Goal: Navigation & Orientation: Find specific page/section

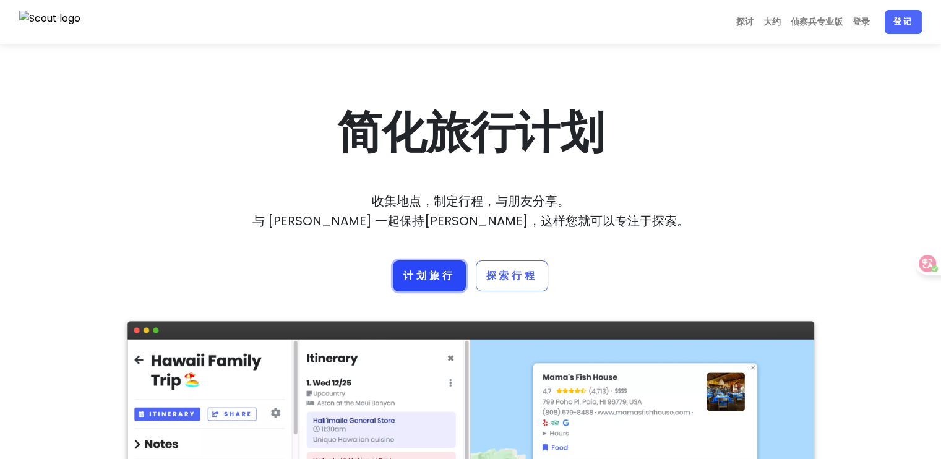
click at [423, 277] on font "计划旅行" at bounding box center [429, 276] width 51 height 14
click at [748, 24] on font "探讨" at bounding box center [745, 21] width 17 height 12
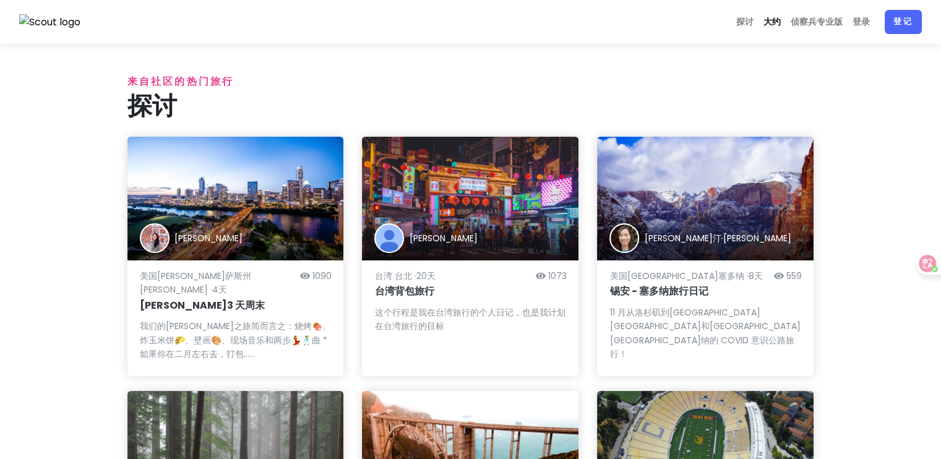
click at [767, 24] on font "大约" at bounding box center [772, 21] width 17 height 12
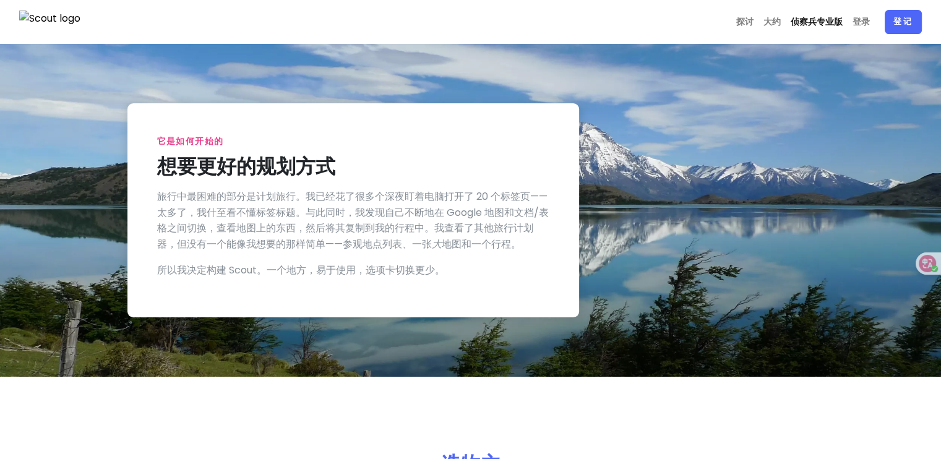
click at [805, 24] on font "侦察兵专业版" at bounding box center [817, 21] width 52 height 12
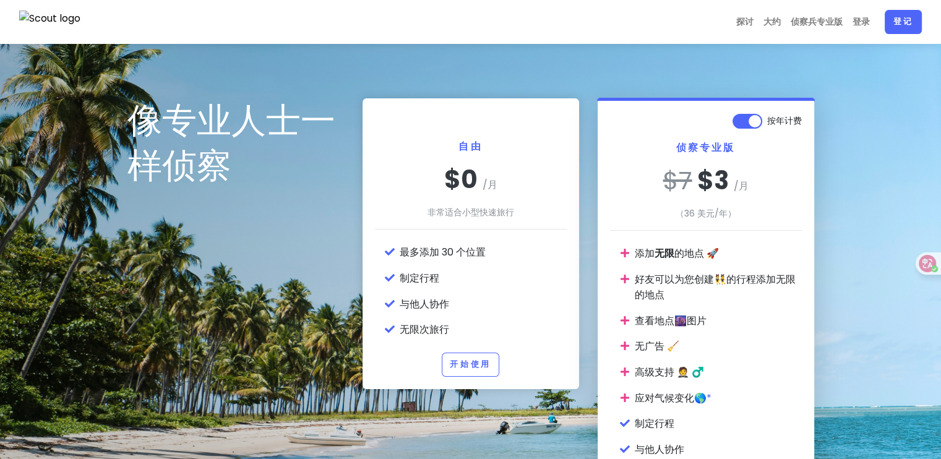
click at [69, 23] on img at bounding box center [50, 22] width 62 height 23
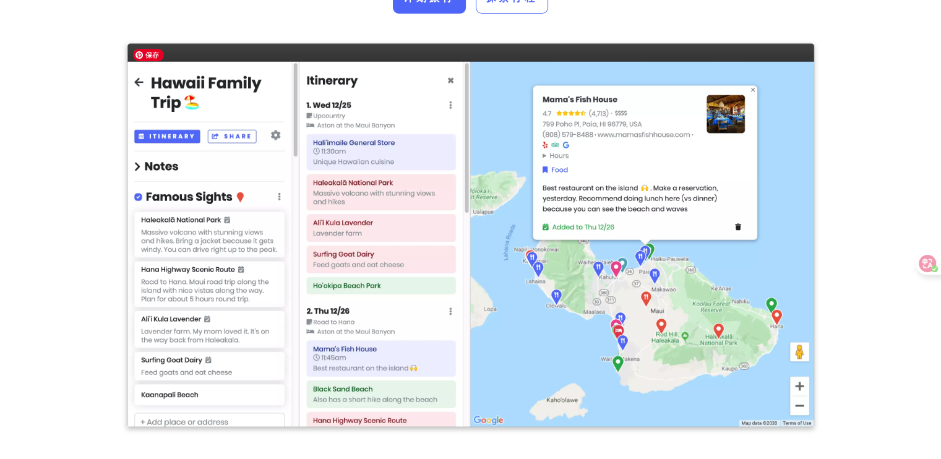
scroll to position [62, 0]
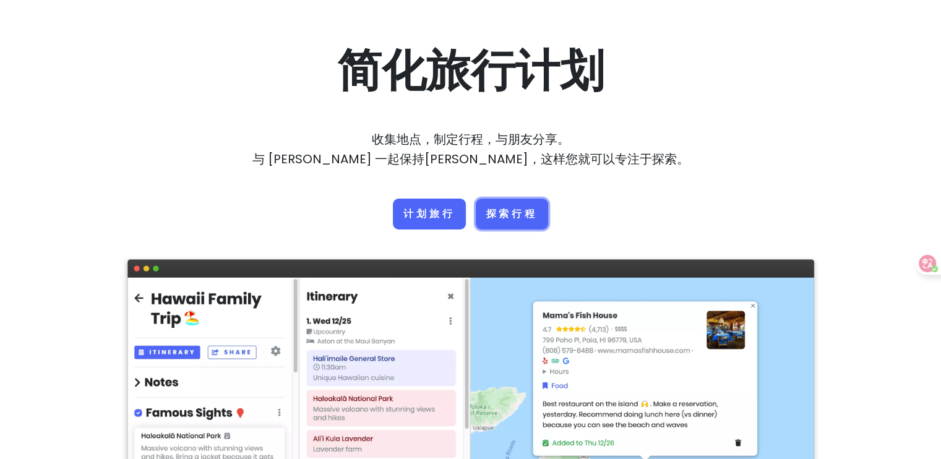
click at [506, 222] on link "探索行程" at bounding box center [512, 214] width 72 height 31
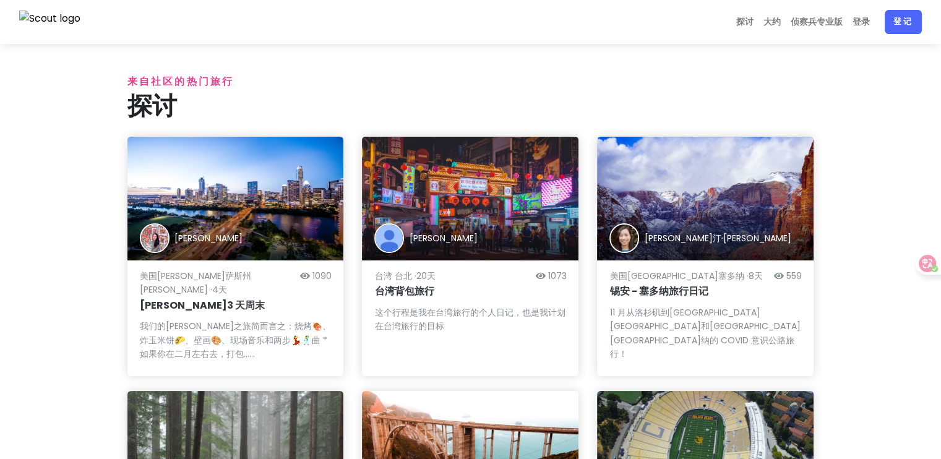
click at [197, 194] on div "[PERSON_NAME]" at bounding box center [235, 199] width 217 height 124
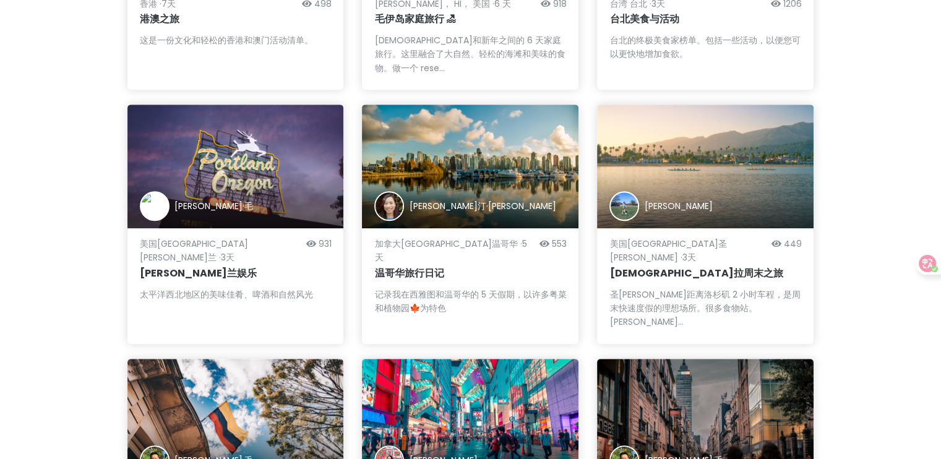
scroll to position [1137, 0]
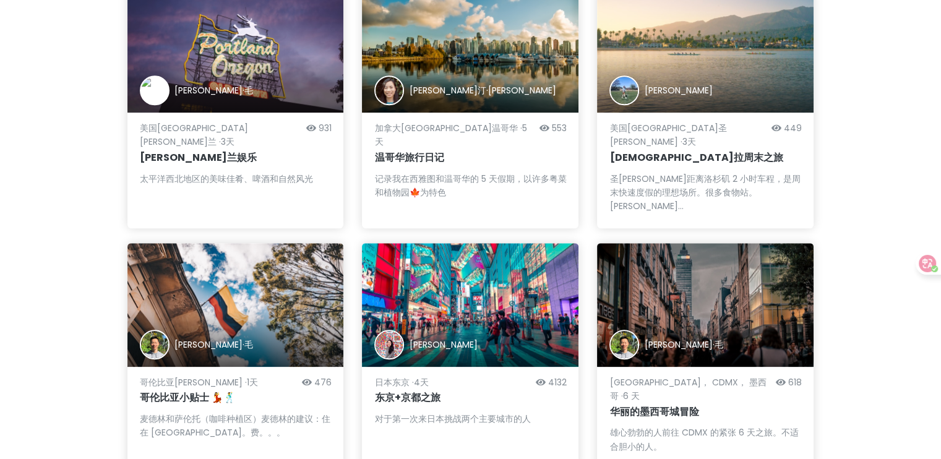
click at [461, 243] on div "[PERSON_NAME]" at bounding box center [470, 305] width 217 height 124
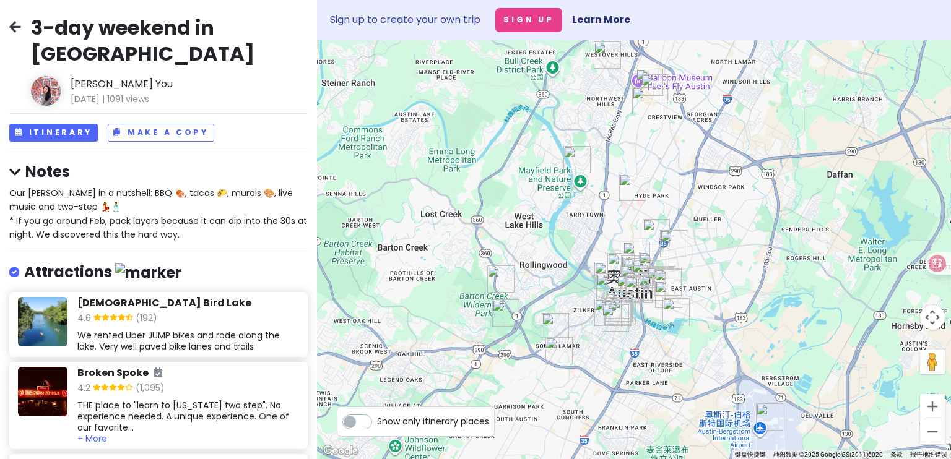
click at [57, 162] on h4 "Notes" at bounding box center [158, 171] width 298 height 19
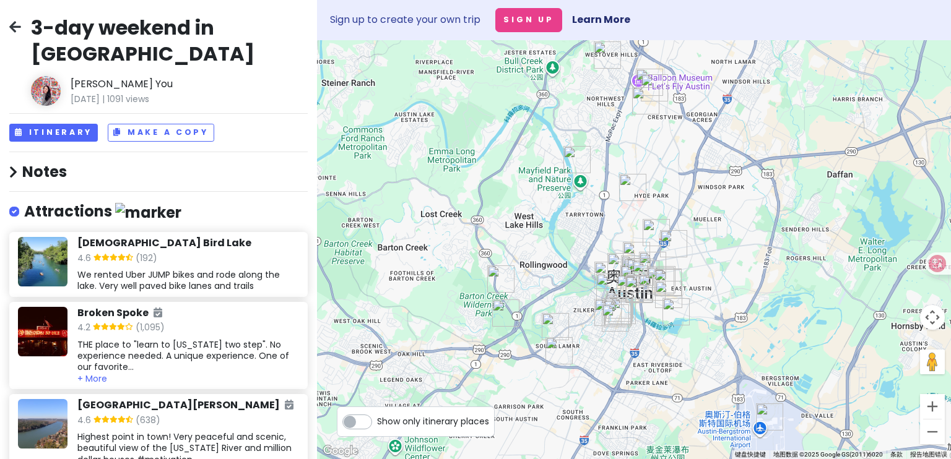
click at [57, 162] on h4 "Notes" at bounding box center [158, 171] width 298 height 19
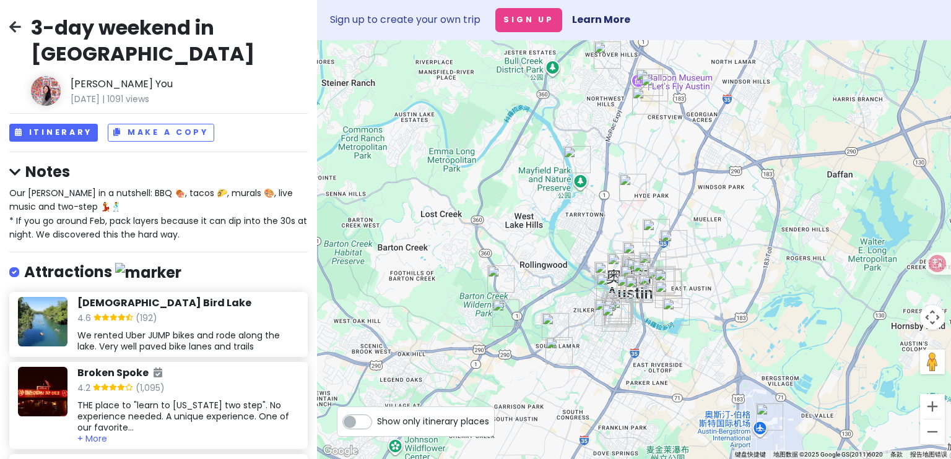
click at [14, 24] on icon at bounding box center [15, 27] width 12 height 10
